Goal: Submit feedback/report problem

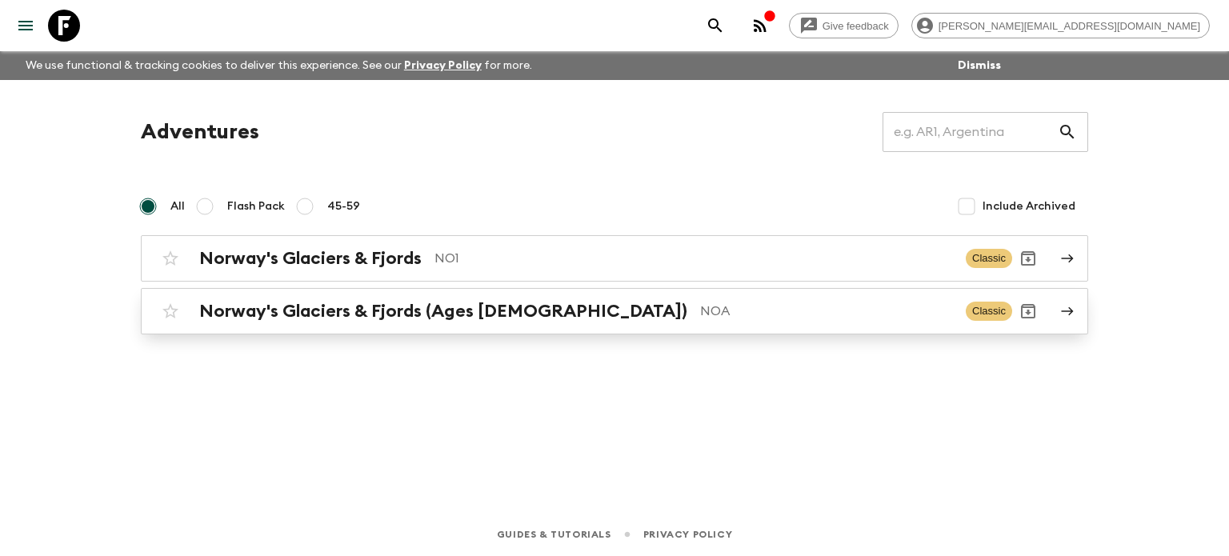
click at [700, 303] on p "NOA" at bounding box center [826, 311] width 253 height 19
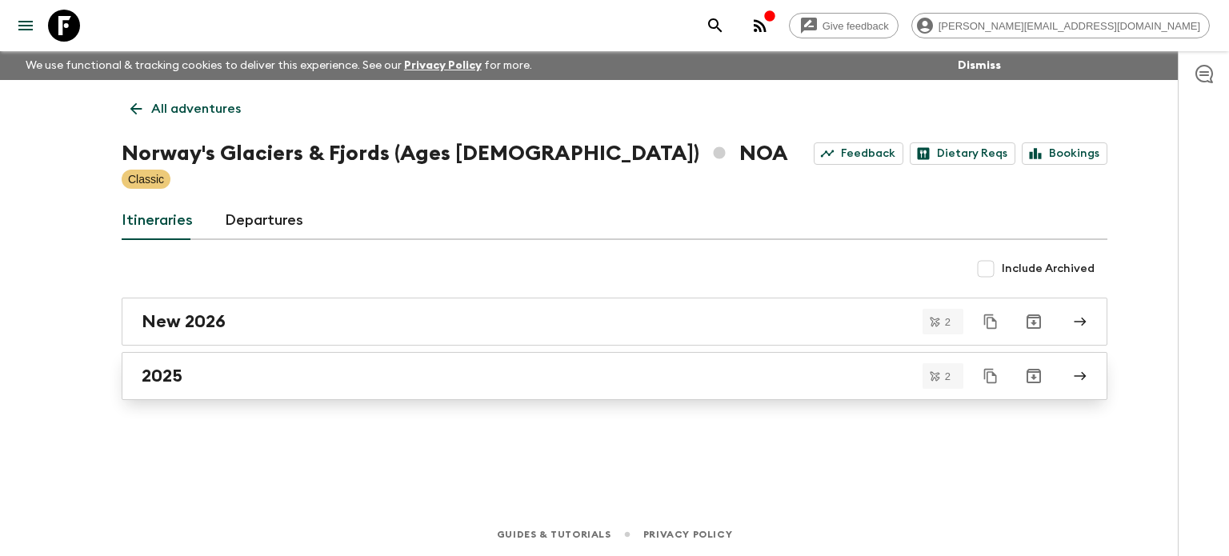
click at [233, 389] on link "2025" at bounding box center [614, 376] width 985 height 48
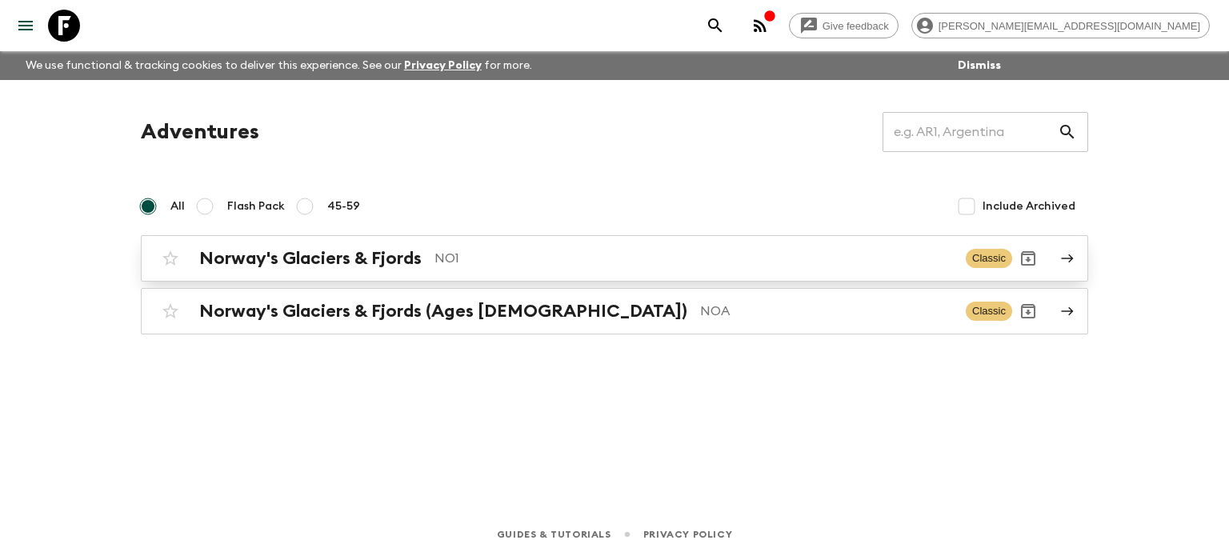
click at [544, 262] on p "NO1" at bounding box center [693, 258] width 518 height 19
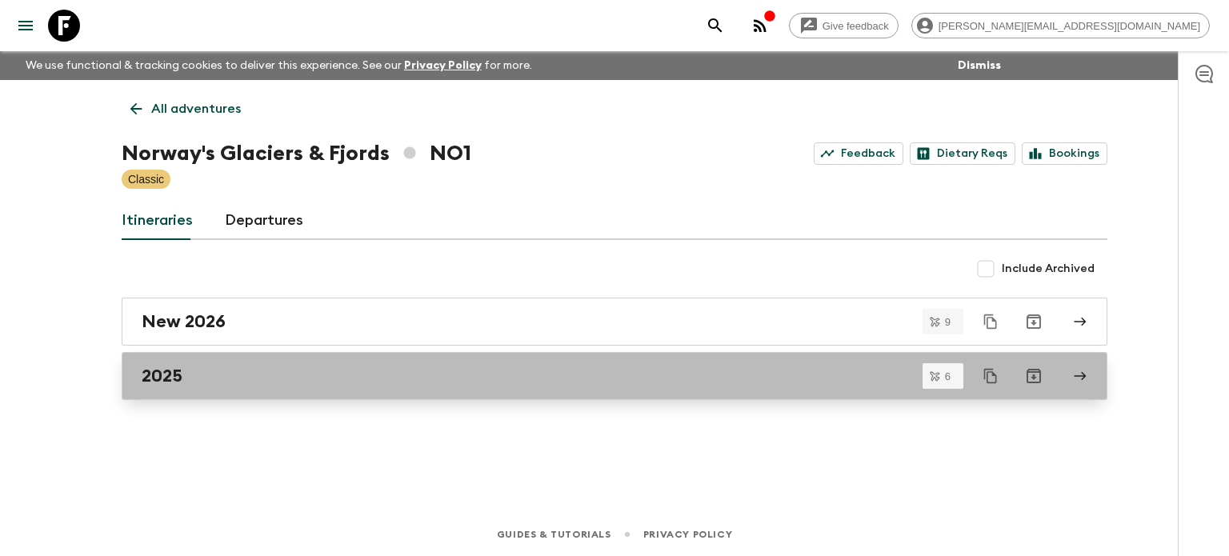
click at [353, 372] on div "2025" at bounding box center [599, 376] width 915 height 21
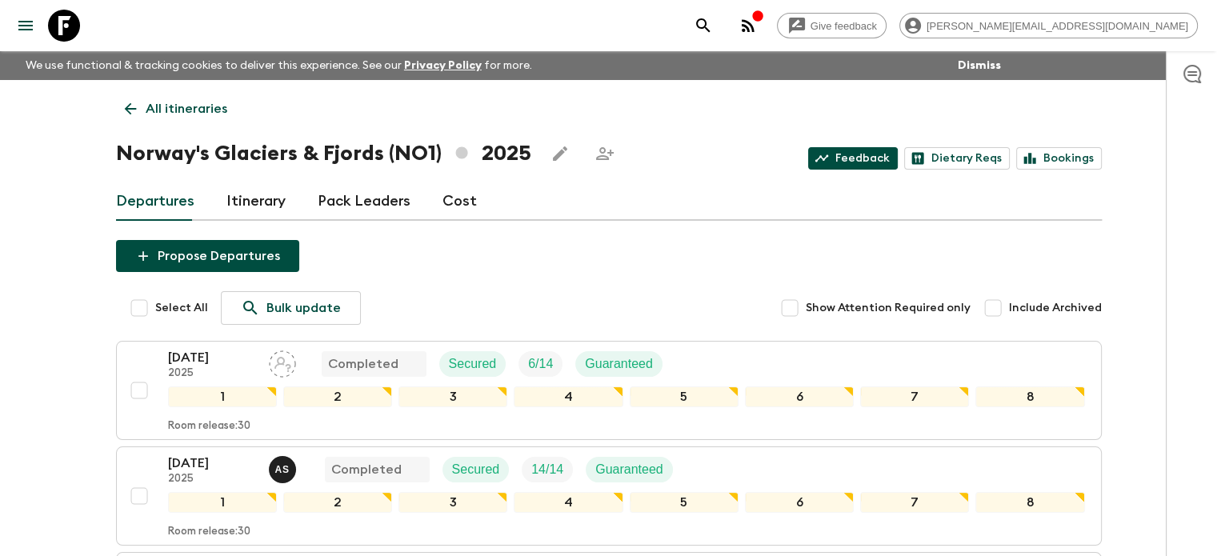
click at [842, 154] on link "Feedback" at bounding box center [853, 158] width 90 height 22
